Goal: Check status: Check status

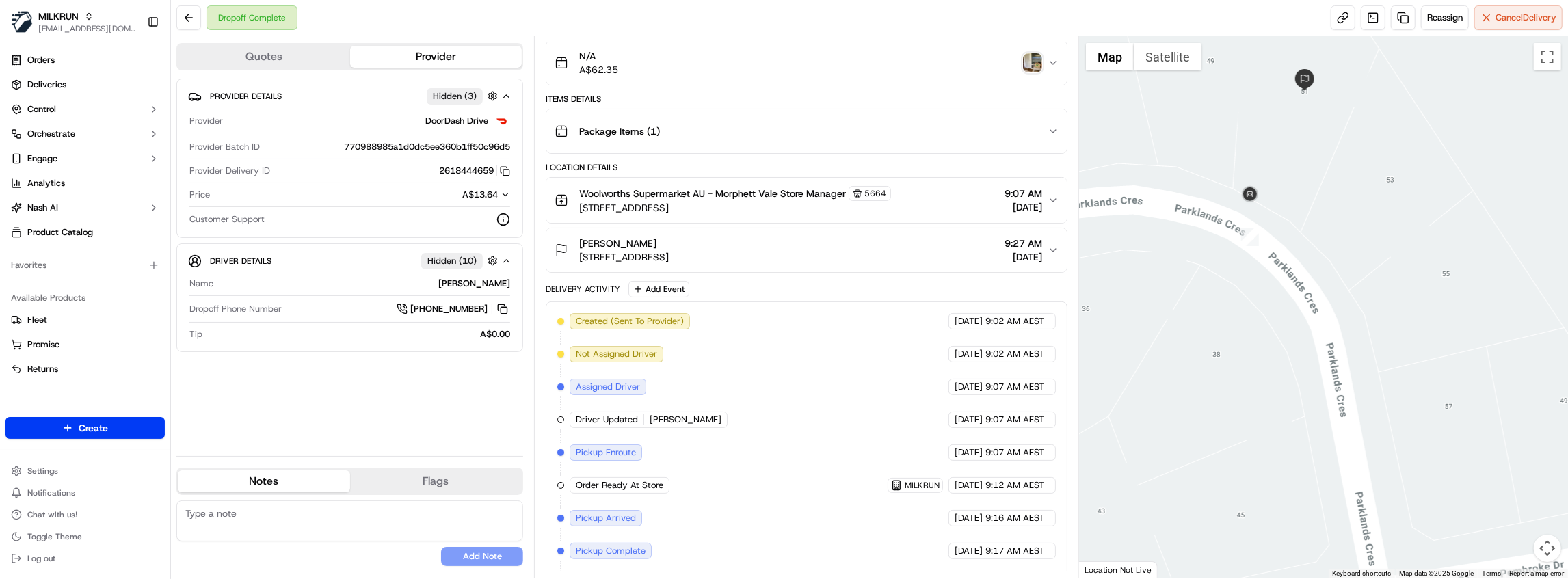
scroll to position [240, 0]
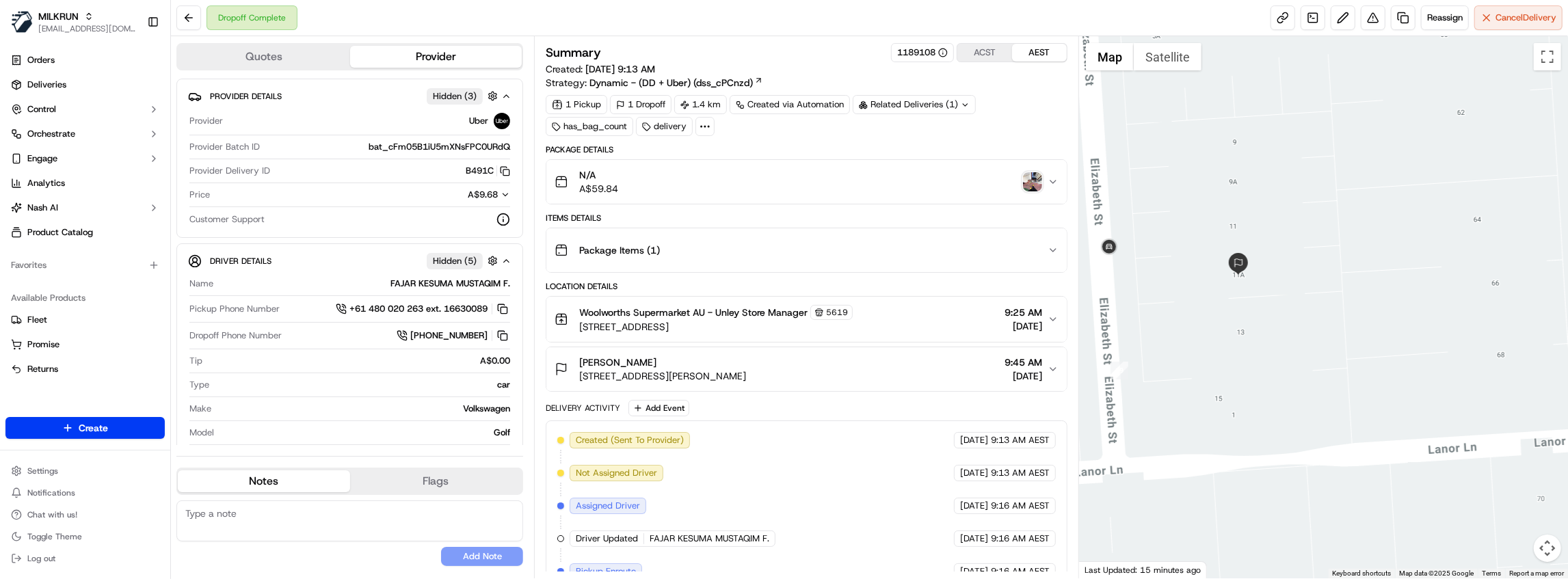
click at [1022, 180] on div "N/A A$59.84" at bounding box center [801, 181] width 493 height 28
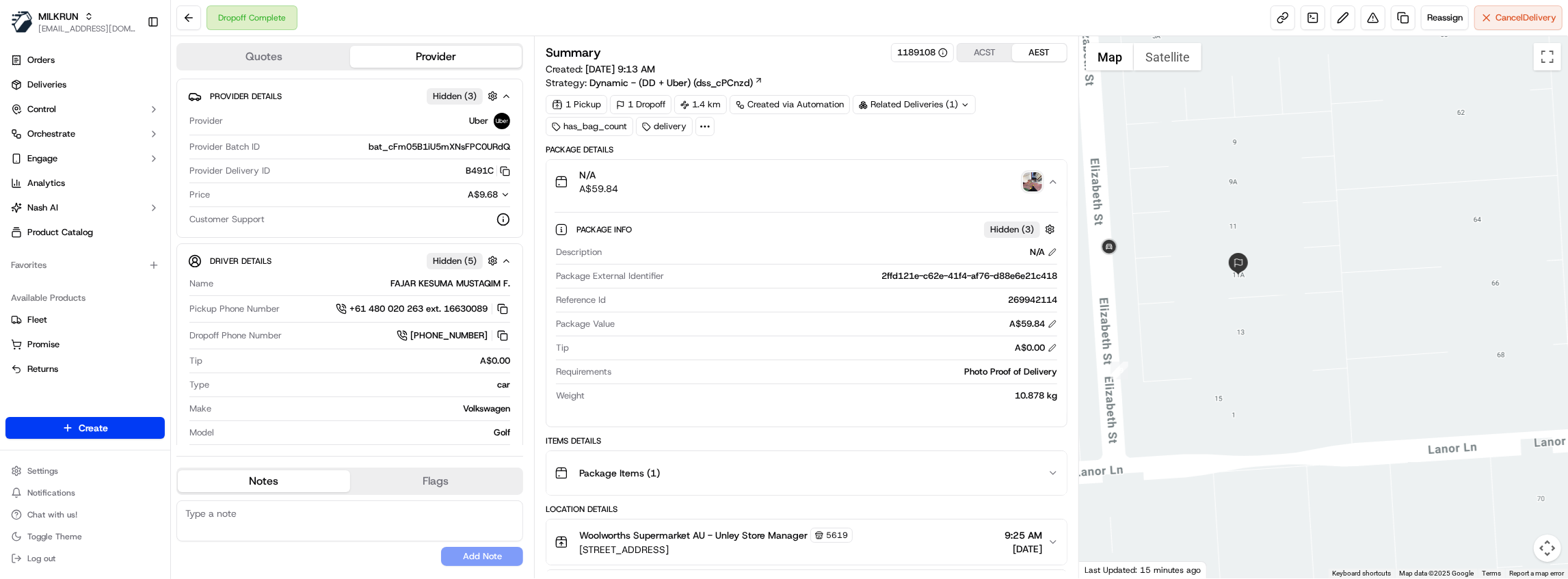
click at [1035, 179] on img "button" at bounding box center [1033, 182] width 19 height 19
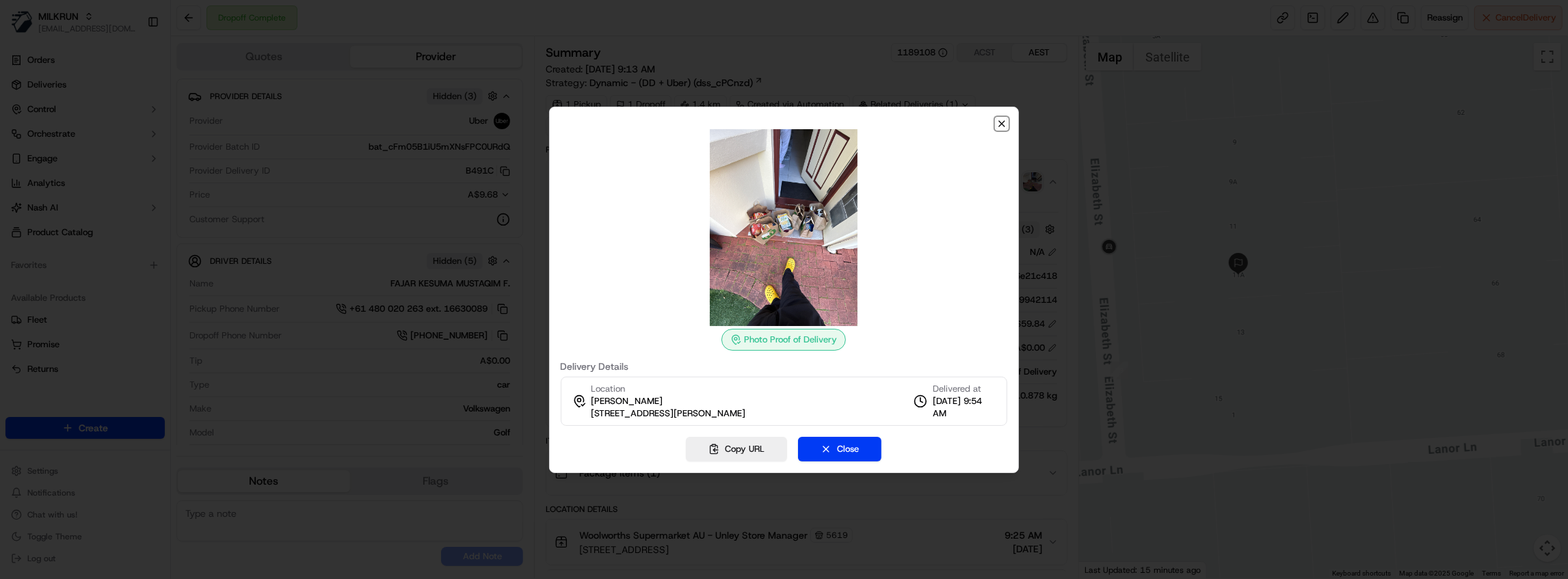
click at [998, 124] on icon "button" at bounding box center [1001, 123] width 11 height 11
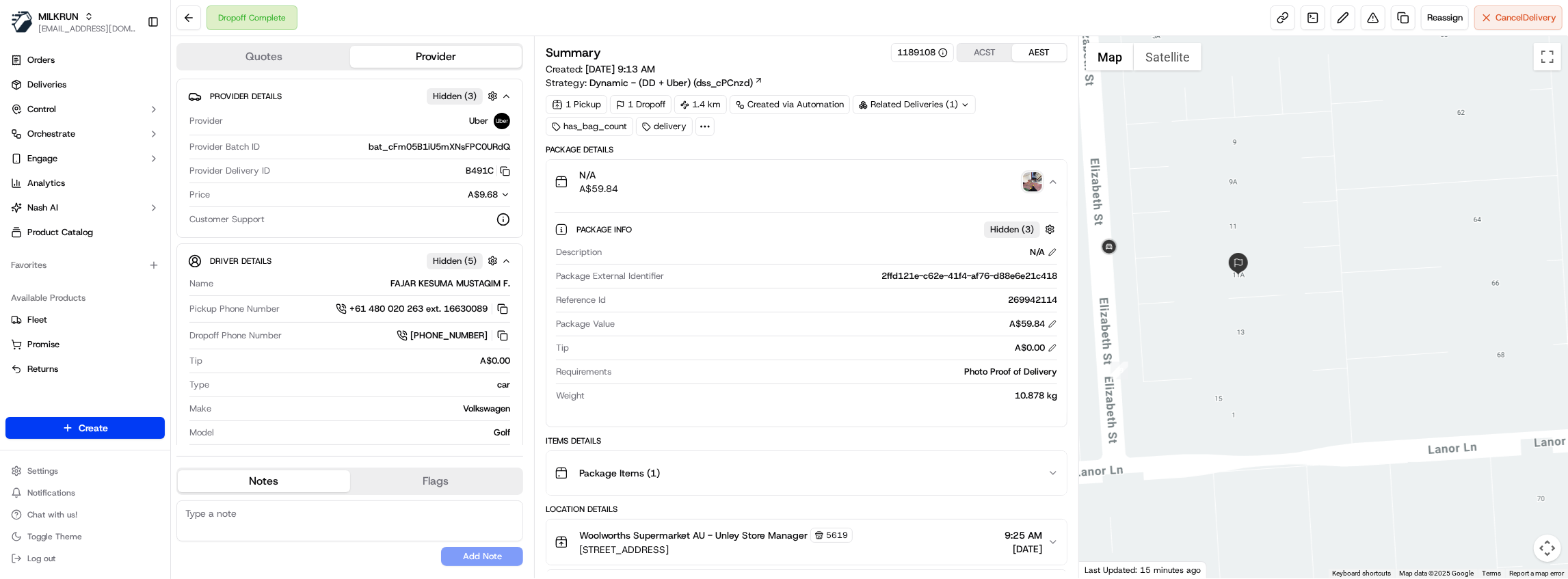
click at [780, 187] on div "N/A A$59.84" at bounding box center [801, 181] width 493 height 28
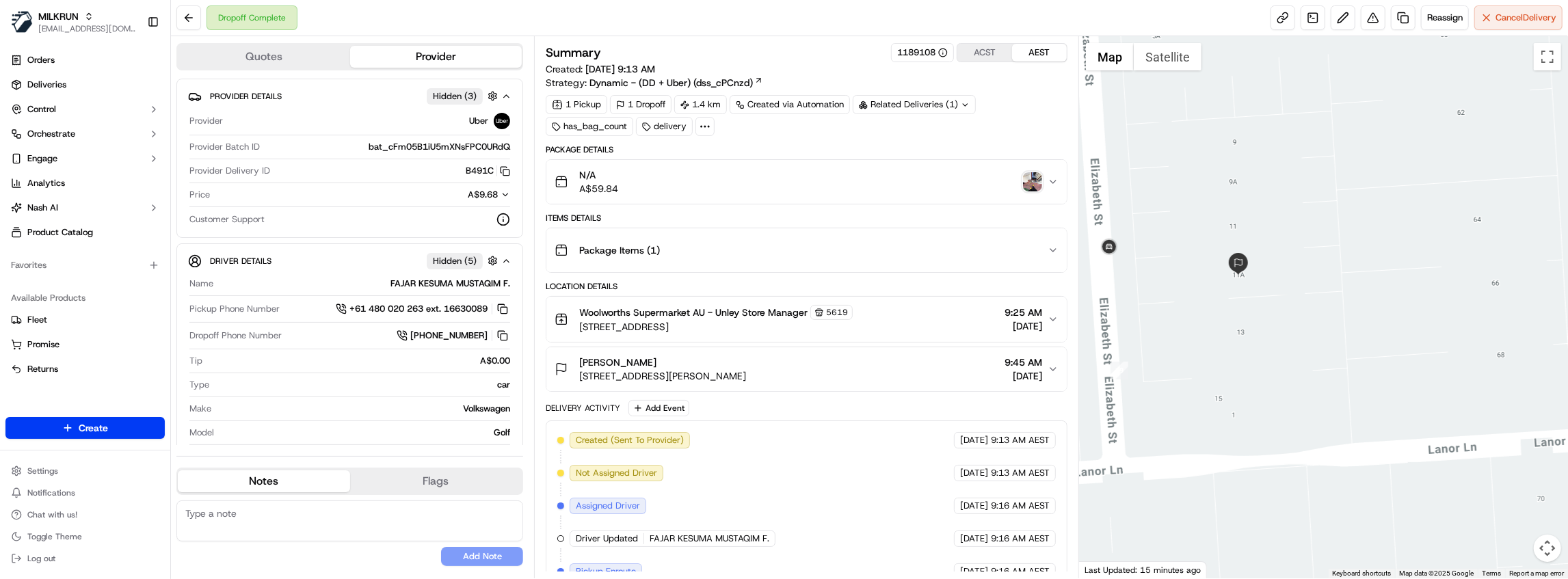
click at [718, 363] on div "Emily Krstina Santic" at bounding box center [662, 362] width 167 height 13
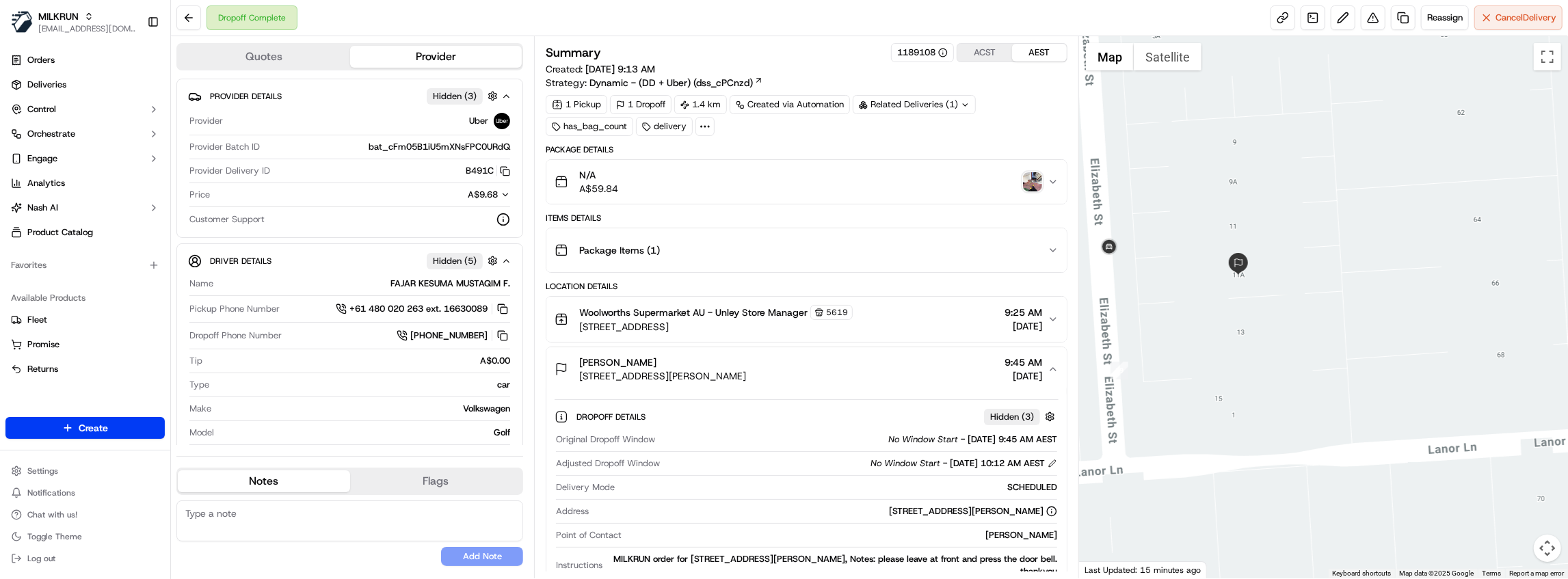
drag, startPoint x: 579, startPoint y: 373, endPoint x: 785, endPoint y: 374, distance: 206.0
click at [785, 374] on div "Emily Krstina Santic 11A Elizabeth St, Goodwood, SA 5034, AU 9:45 AM 18/09/2025" at bounding box center [801, 369] width 493 height 28
copy span "11A Elizabeth St, Goodwood, SA 5034, AU"
click at [1035, 174] on img "button" at bounding box center [1033, 182] width 19 height 19
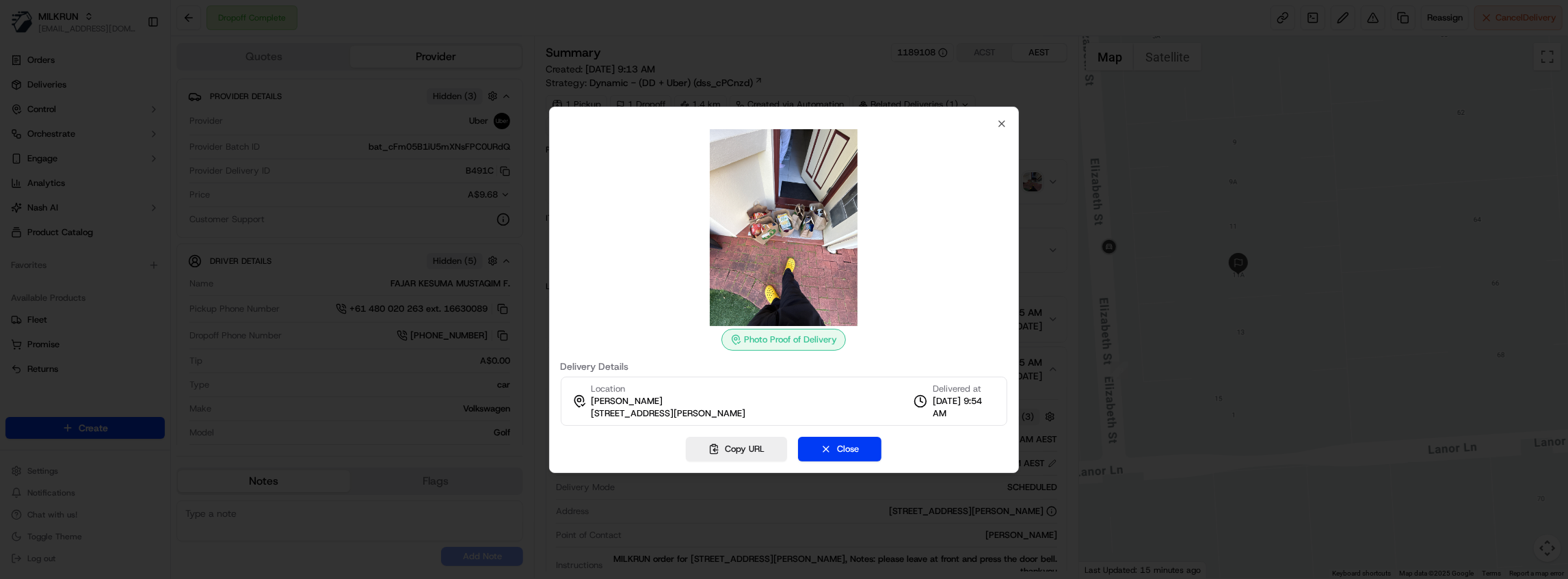
drag, startPoint x: 797, startPoint y: 231, endPoint x: 751, endPoint y: 204, distance: 53.3
click at [750, 203] on img at bounding box center [784, 228] width 197 height 197
click at [1004, 124] on icon "button" at bounding box center [1001, 123] width 11 height 11
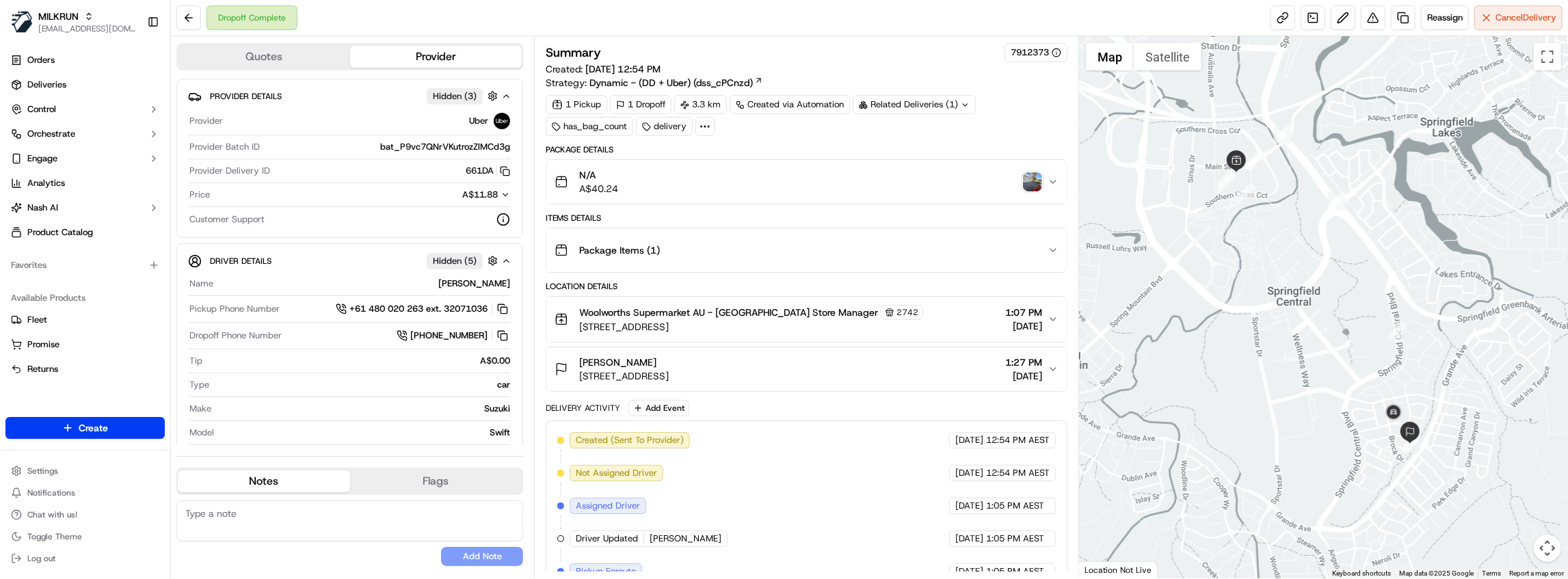
click at [703, 123] on icon at bounding box center [705, 126] width 12 height 12
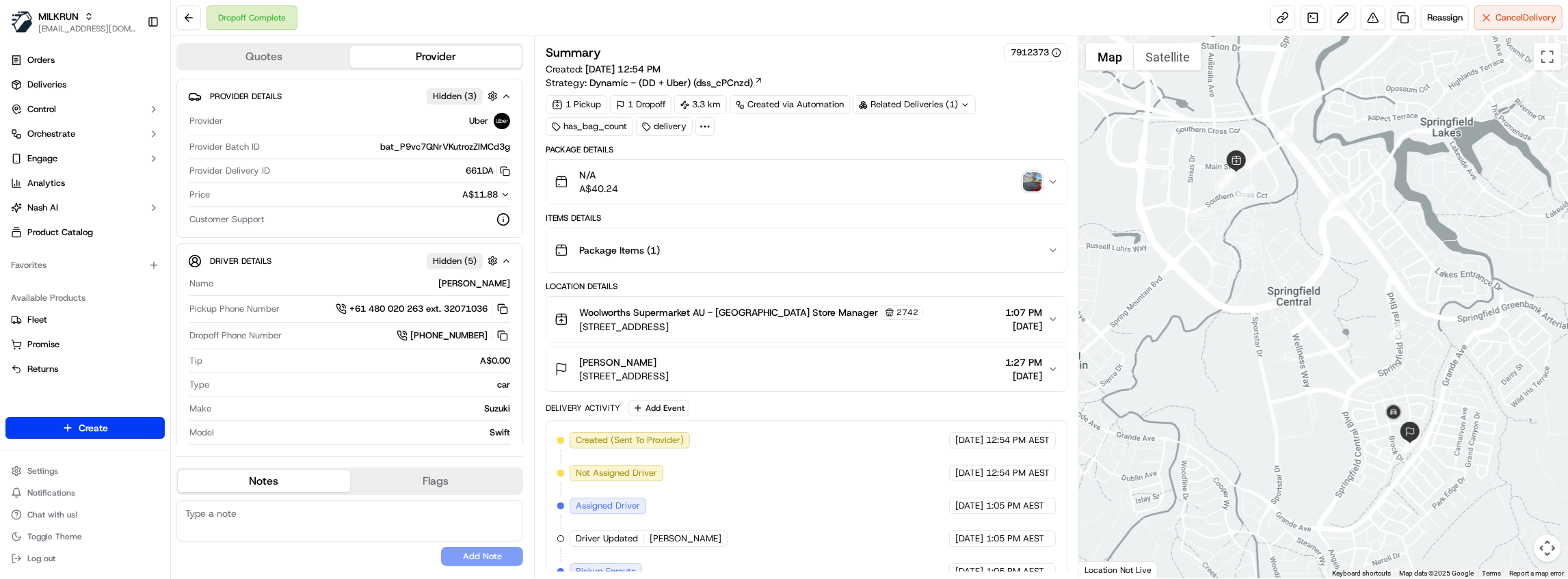
click at [1038, 176] on img "button" at bounding box center [1033, 182] width 19 height 19
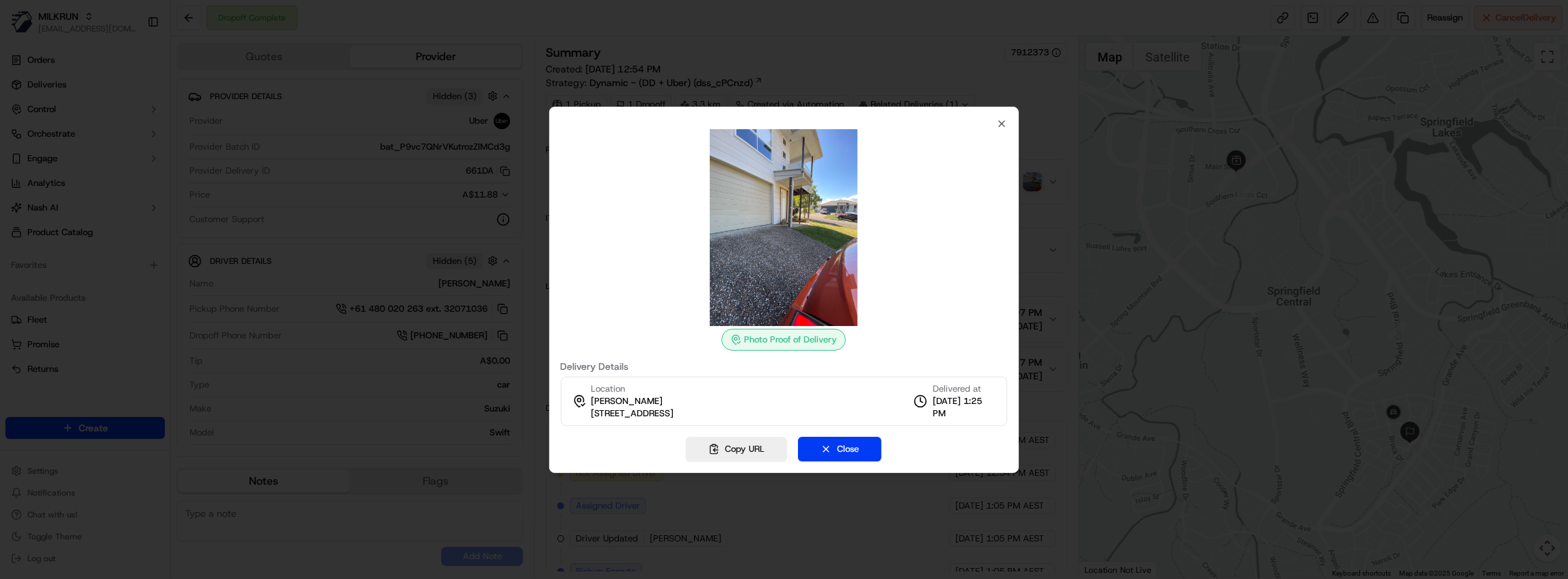
click at [1245, 248] on div at bounding box center [784, 290] width 1568 height 579
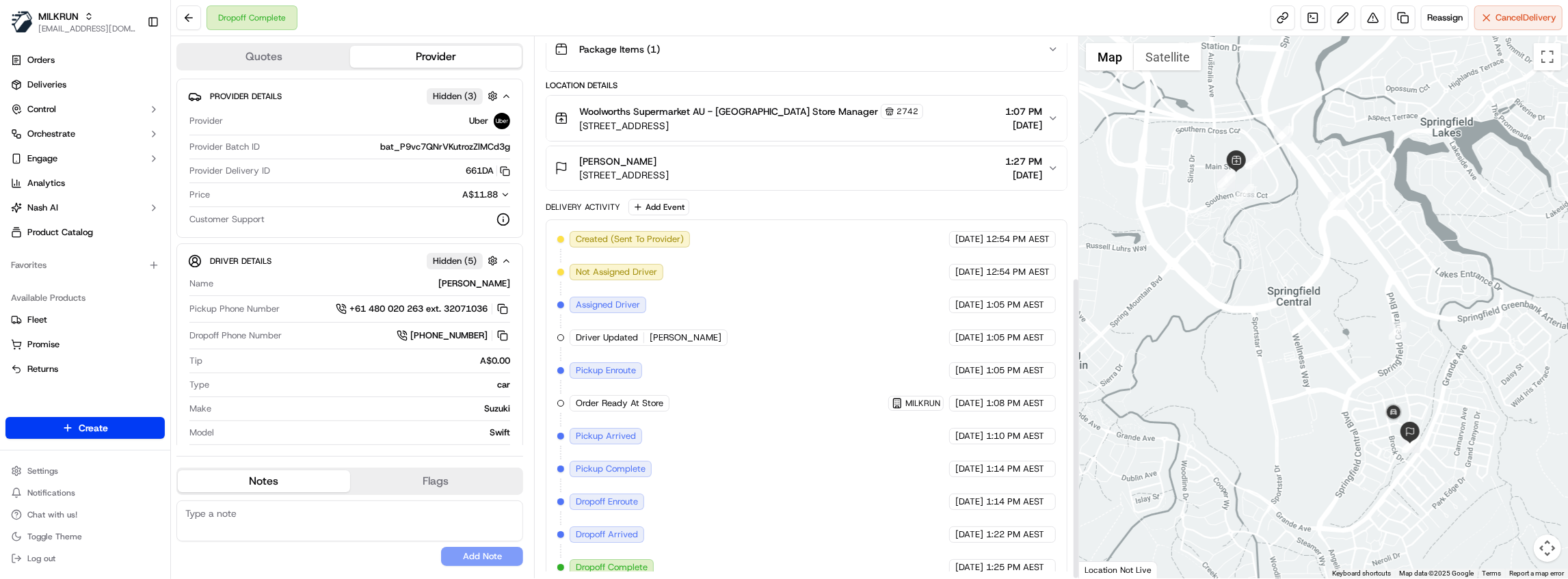
scroll to position [429, 0]
